Goal: Task Accomplishment & Management: Complete application form

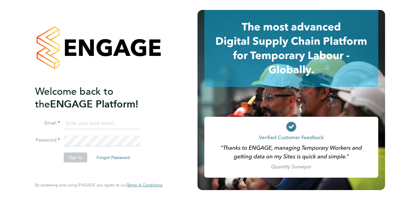
click at [75, 123] on input at bounding box center [102, 123] width 77 height 11
type input "[PERSON_NAME][EMAIL_ADDRESS][DOMAIN_NAME]"
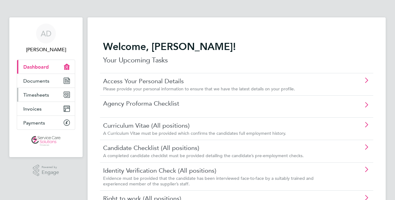
click at [41, 97] on span "Timesheets" at bounding box center [36, 95] width 26 height 6
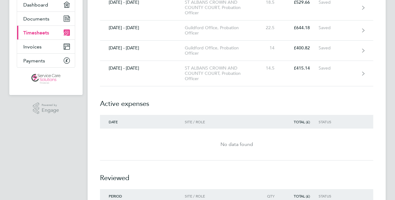
scroll to position [31, 0]
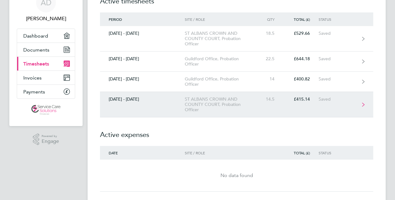
click at [143, 106] on link "29 Sept - 05 Oct 2025 ST ALBANS CROWN AND COUNTY COURT, Probation Officer 14.5 …" at bounding box center [236, 104] width 273 height 25
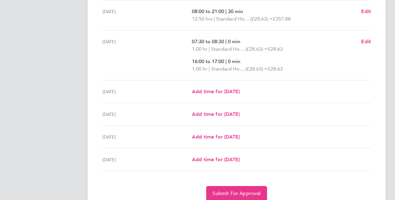
scroll to position [217, 0]
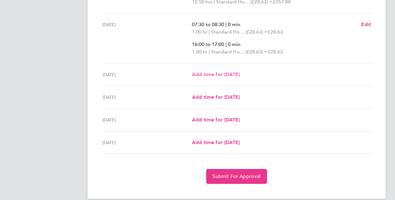
click at [227, 74] on span "Add time for Thu 02 Oct" at bounding box center [216, 74] width 48 height 6
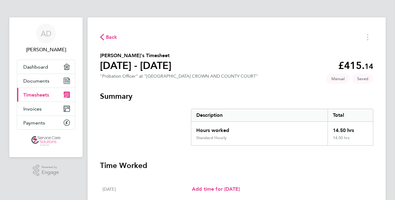
select select "30"
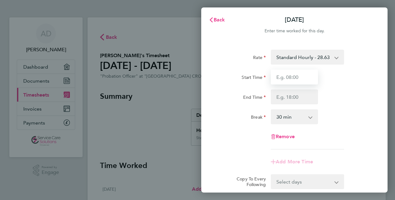
click at [285, 73] on input "Start Time" at bounding box center [294, 77] width 47 height 15
type input "07:30"
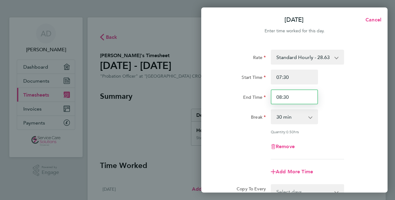
click at [287, 95] on input "08:30" at bounding box center [294, 96] width 47 height 15
type input "11:30"
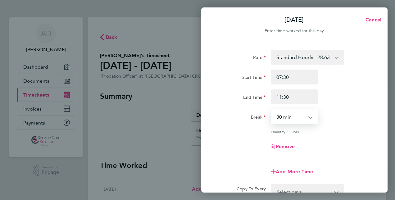
click at [291, 116] on select "0 min 15 min 30 min 45 min 60 min 75 min 90 min" at bounding box center [290, 117] width 38 height 14
select select "0"
click at [271, 110] on select "0 min 15 min 30 min 45 min 60 min 75 min 90 min" at bounding box center [290, 117] width 38 height 14
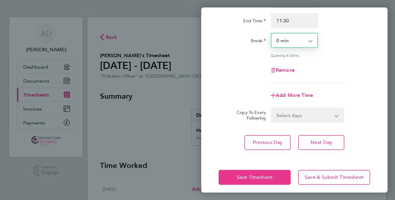
scroll to position [80, 0]
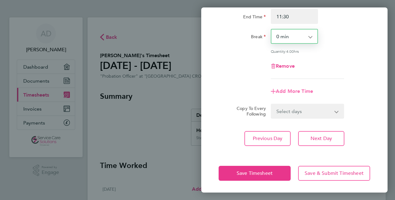
click at [282, 90] on span "Add More Time" at bounding box center [294, 91] width 37 height 6
select select "null"
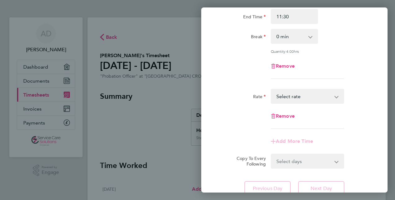
click at [280, 97] on select "Standard Hourly - 23.70 Standard Hourly - 28.63 Standard Hourly - 22.44 Select …" at bounding box center [303, 96] width 65 height 14
select select "30"
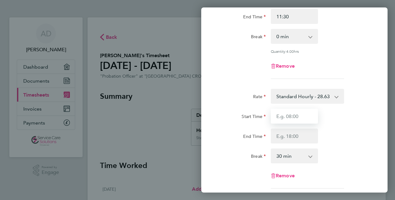
click at [290, 116] on input "Start Time" at bounding box center [294, 116] width 47 height 15
click at [237, 107] on div "Rate Standard Hourly - 28.63 Standard Hourly - 23.70 Standard Hourly - 22.44 St…" at bounding box center [294, 139] width 151 height 100
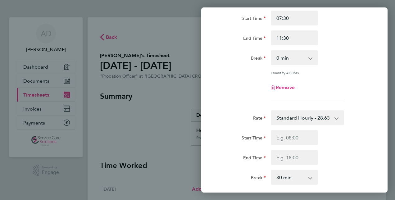
scroll to position [49, 0]
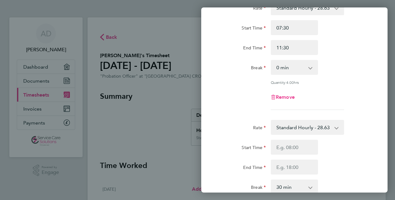
click at [219, 114] on app-timesheet-line-form-group "Rate Standard Hourly - 28.63 Standard Hourly - 23.70 Standard Hourly - 22.44 St…" at bounding box center [294, 57] width 151 height 115
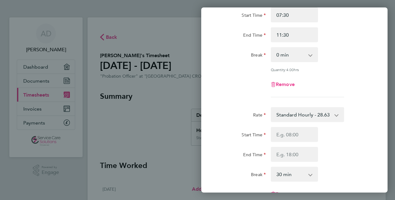
scroll to position [93, 0]
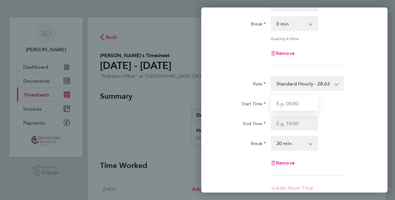
click at [294, 103] on input "Start Time" at bounding box center [294, 103] width 47 height 15
type input "12:30"
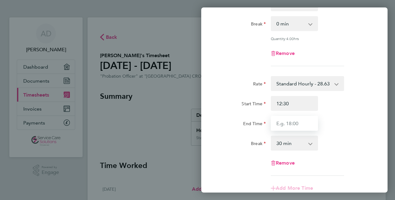
click at [289, 126] on input "End Time" at bounding box center [294, 123] width 47 height 15
type input "14:00"
click at [275, 142] on select "0 min 15 min 30 min 45 min 60 min 75 min 90 min" at bounding box center [290, 143] width 38 height 14
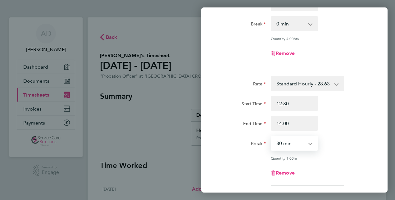
select select "0"
click at [271, 136] on select "0 min 15 min 30 min 45 min 60 min 75 min" at bounding box center [290, 143] width 38 height 14
click at [223, 122] on div "End Time" at bounding box center [242, 122] width 47 height 12
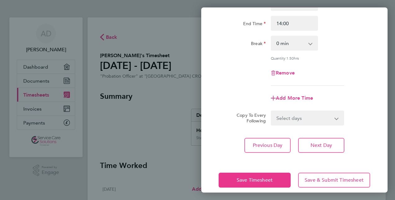
scroll to position [199, 0]
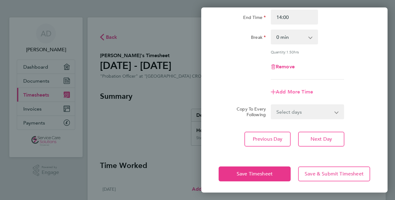
click at [291, 92] on span "Add More Time" at bounding box center [294, 92] width 37 height 6
select select "null"
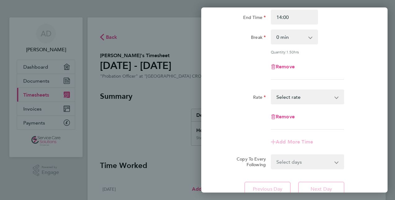
click at [274, 99] on select "Standard Hourly - 23.70 Standard Hourly - 28.63 Standard Hourly - 22.44 Select …" at bounding box center [303, 97] width 65 height 14
select select "30"
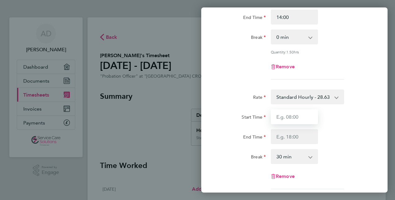
click at [282, 114] on input "Start Time" at bounding box center [294, 116] width 47 height 15
click at [223, 102] on div "Rate" at bounding box center [242, 96] width 52 height 15
click at [284, 116] on input "Start Time" at bounding box center [294, 116] width 47 height 15
click at [224, 84] on form "Rate Standard Hourly - 28.63 Standard Hourly - 23.70 Standard Hourly - 22.44 St…" at bounding box center [294, 39] width 151 height 378
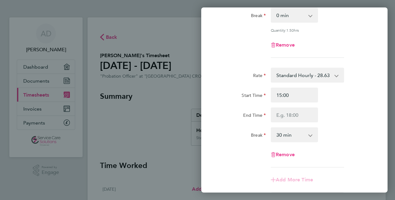
scroll to position [230, 0]
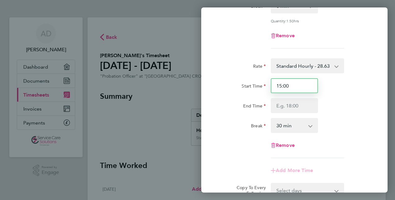
click at [300, 82] on input "15:00" at bounding box center [294, 85] width 47 height 15
type input "15:30"
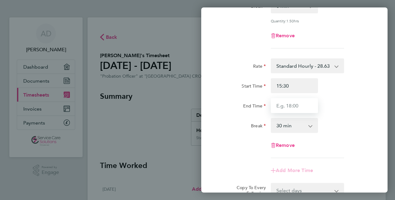
click at [283, 106] on input "End Time" at bounding box center [294, 105] width 47 height 15
type input "19:00"
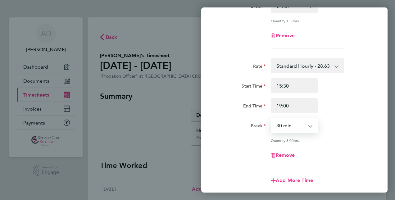
click at [287, 125] on select "0 min 15 min 30 min 45 min 60 min 75 min 90 min" at bounding box center [290, 126] width 38 height 14
select select "0"
click at [271, 119] on select "0 min 15 min 30 min 45 min 60 min 75 min 90 min" at bounding box center [290, 126] width 38 height 14
click at [234, 124] on div "Break" at bounding box center [242, 124] width 47 height 12
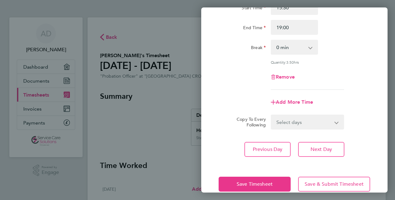
scroll to position [318, 0]
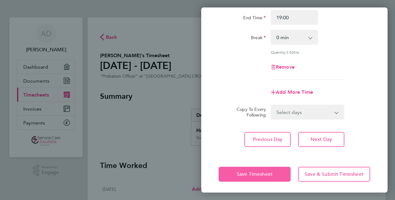
click at [225, 176] on button "Save Timesheet" at bounding box center [255, 174] width 72 height 15
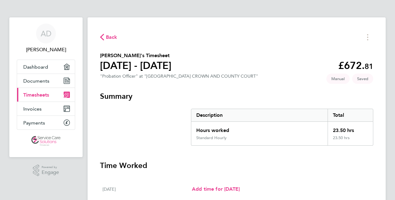
click at [106, 39] on span "Back" at bounding box center [108, 37] width 17 height 6
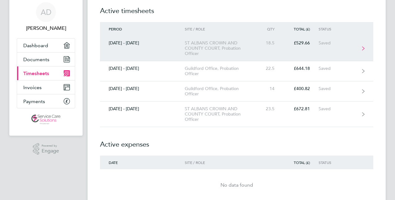
scroll to position [31, 0]
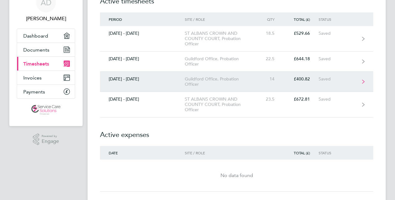
click at [168, 81] on link "29 Sept - 05 Oct 2025 Guildford Office, Probation Officer 14 £400.82 Saved" at bounding box center [236, 82] width 273 height 20
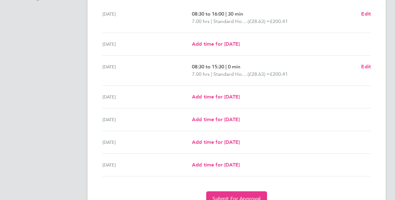
scroll to position [186, 0]
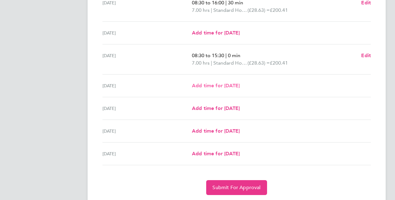
click at [211, 86] on span "Add time for Thu 02 Oct" at bounding box center [216, 86] width 48 height 6
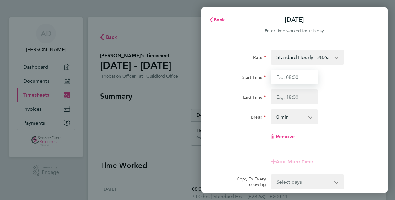
click at [302, 76] on input "Start Time" at bounding box center [294, 77] width 47 height 15
type input "11:30"
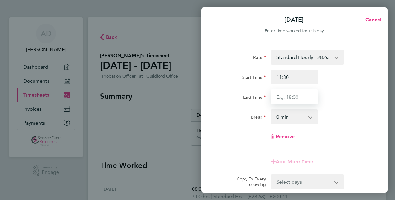
click at [287, 98] on input "End Time" at bounding box center [294, 96] width 47 height 15
type input "12:30"
click at [246, 116] on div "Break" at bounding box center [242, 115] width 47 height 12
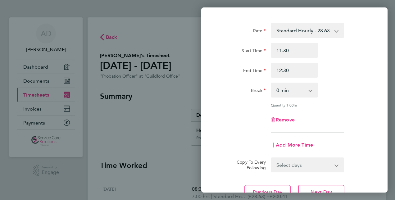
scroll to position [62, 0]
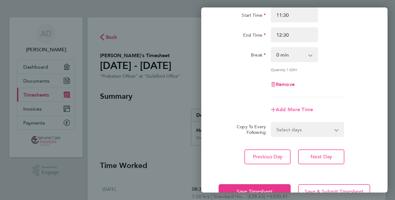
click at [276, 108] on span "Add More Time" at bounding box center [294, 109] width 37 height 6
select select "null"
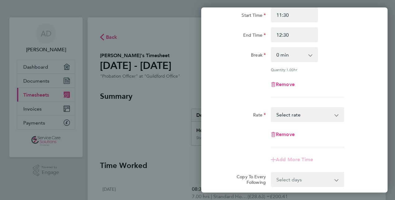
click at [277, 115] on select "Standard Hourly - 28.63 Select rate" at bounding box center [303, 115] width 65 height 14
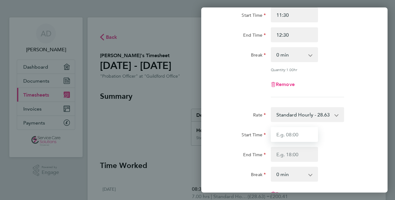
click at [283, 133] on input "Start Time" at bounding box center [294, 134] width 47 height 15
type input "14:00"
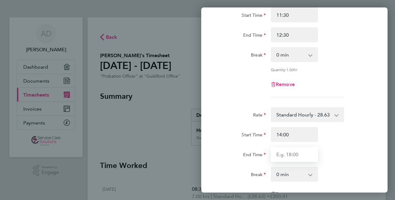
click at [289, 153] on input "End Time" at bounding box center [294, 154] width 47 height 15
type input "15:00"
click at [226, 120] on div "Rate" at bounding box center [242, 114] width 52 height 15
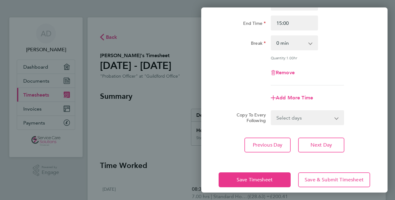
scroll to position [199, 0]
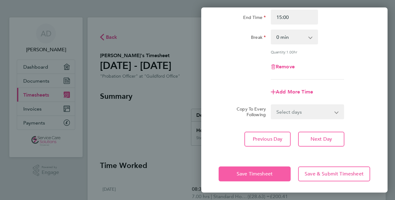
click at [236, 171] on button "Save Timesheet" at bounding box center [255, 173] width 72 height 15
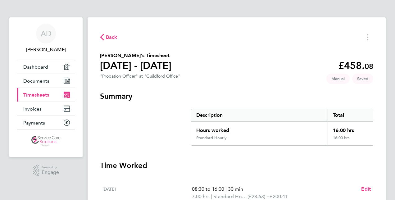
click at [108, 35] on span "Back" at bounding box center [111, 37] width 11 height 7
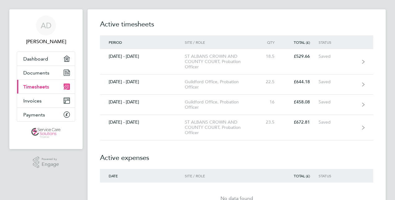
scroll to position [31, 0]
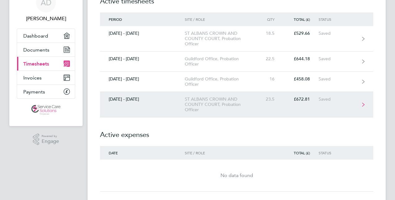
click at [175, 106] on link "29 Sept - 05 Oct 2025 ST ALBANS CROWN AND COUNTY COURT, Probation Officer 23.5 …" at bounding box center [236, 104] width 273 height 25
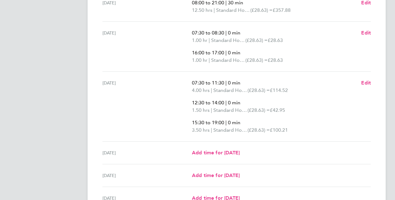
scroll to position [217, 0]
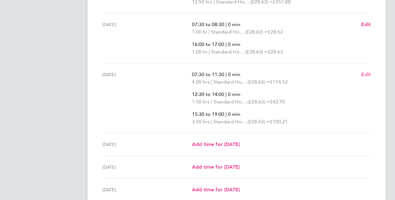
click at [363, 76] on span "Edit" at bounding box center [366, 74] width 10 height 6
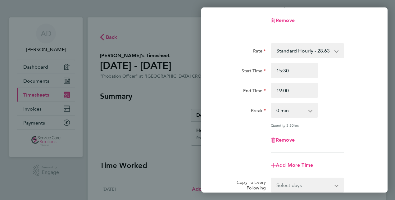
scroll to position [248, 0]
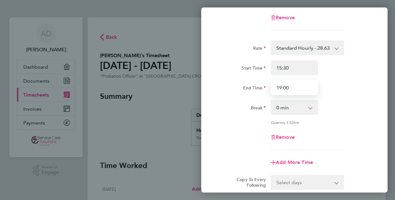
click at [294, 87] on input "19:00" at bounding box center [294, 87] width 47 height 15
type input "19:30"
click at [225, 84] on div "End Time" at bounding box center [242, 86] width 47 height 12
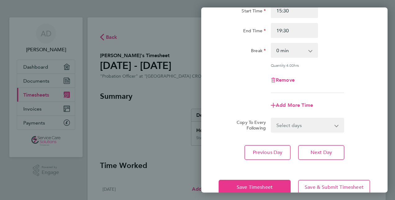
scroll to position [318, 0]
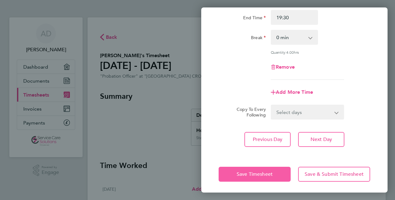
click at [229, 174] on button "Save Timesheet" at bounding box center [255, 174] width 72 height 15
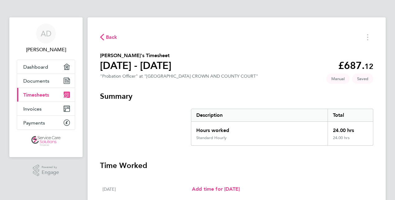
click at [110, 37] on span "Back" at bounding box center [111, 37] width 11 height 7
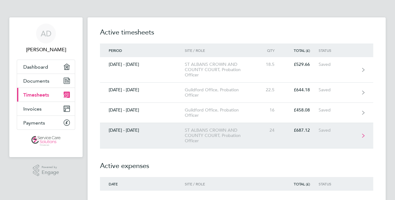
click at [178, 134] on link "29 Sept - 05 Oct 2025 ST ALBANS CROWN AND COUNTY COURT, Probation Officer 24 £6…" at bounding box center [236, 135] width 273 height 25
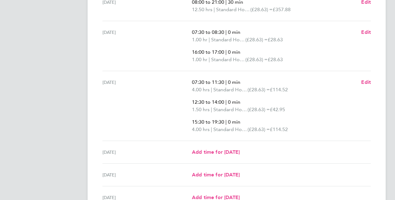
scroll to position [211, 0]
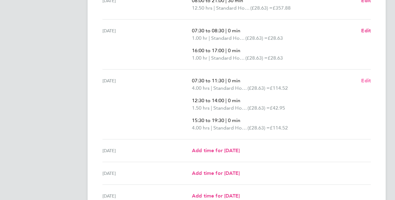
click at [368, 77] on link "Edit" at bounding box center [366, 80] width 10 height 7
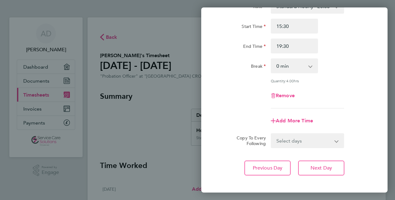
scroll to position [318, 0]
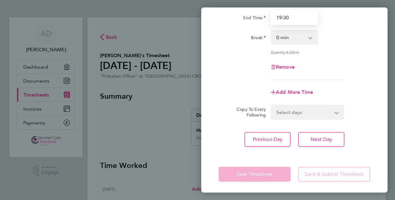
click at [298, 17] on input "19:30" at bounding box center [294, 17] width 47 height 15
type input "1"
type input "20:00"
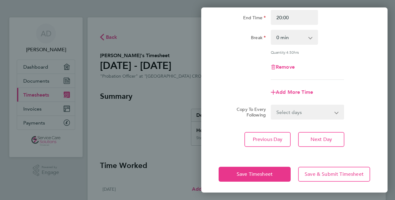
click at [220, 75] on div "Rate Standard Hourly - 28.63 Standard Hourly - 22.44 Standard Hourly - 23.70 St…" at bounding box center [294, 25] width 151 height 110
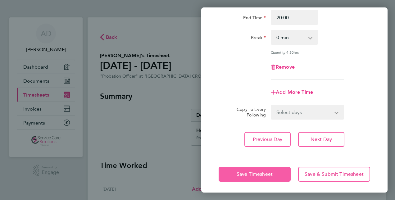
click at [236, 173] on button "Save Timesheet" at bounding box center [255, 174] width 72 height 15
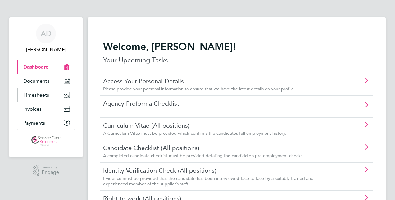
click at [45, 97] on span "Timesheets" at bounding box center [36, 95] width 26 height 6
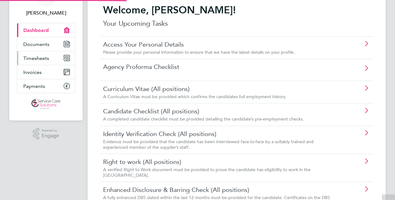
scroll to position [37, 0]
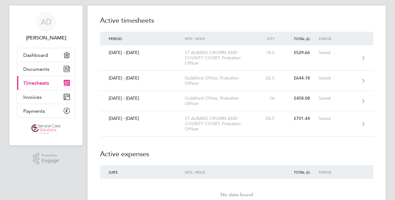
scroll to position [24, 0]
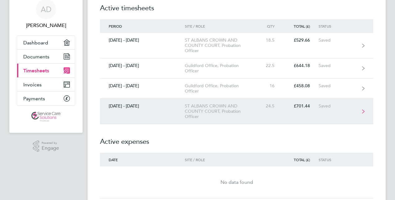
click at [152, 106] on div "[DATE] - [DATE]" at bounding box center [142, 105] width 85 height 5
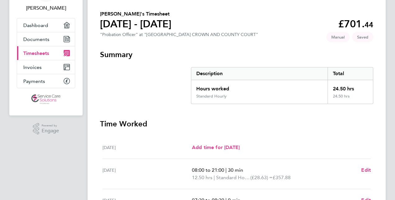
scroll to position [37, 0]
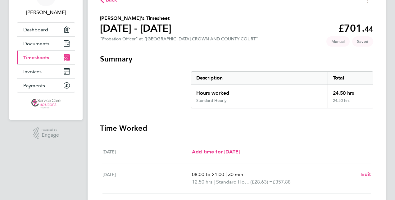
click at [109, 2] on span "Back" at bounding box center [111, -1] width 11 height 7
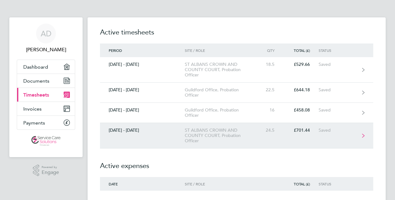
click at [179, 141] on link "[DATE] - [DATE] ST ALBANS CROWN AND COUNTY COURT, Probation Officer 24.5 £701.4…" at bounding box center [236, 135] width 273 height 25
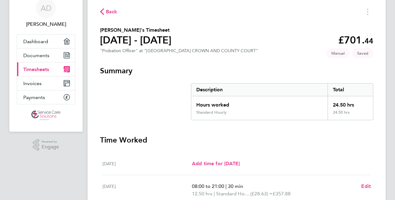
scroll to position [25, 0]
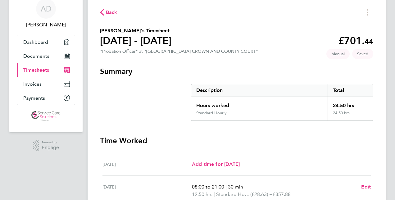
click at [113, 11] on span "Back" at bounding box center [111, 12] width 11 height 7
